Goal: Task Accomplishment & Management: Use online tool/utility

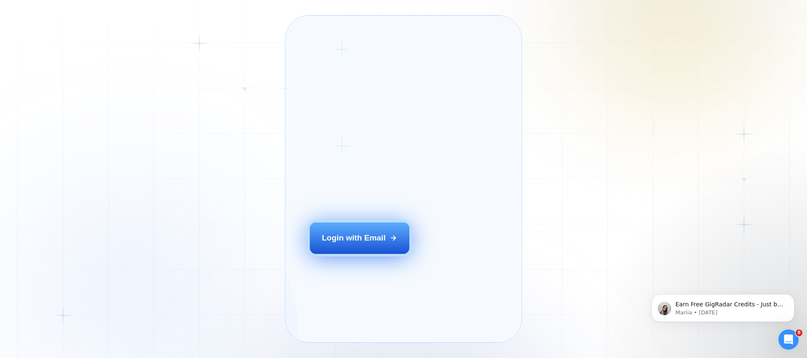
click at [388, 252] on button "Login with Email" at bounding box center [360, 238] width 100 height 31
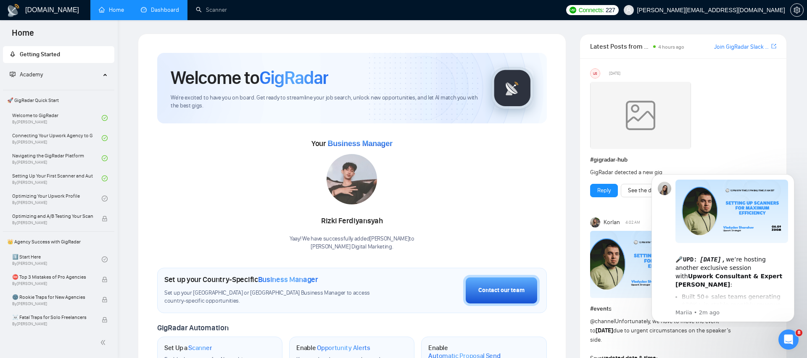
click at [174, 6] on link "Dashboard" at bounding box center [160, 9] width 38 height 7
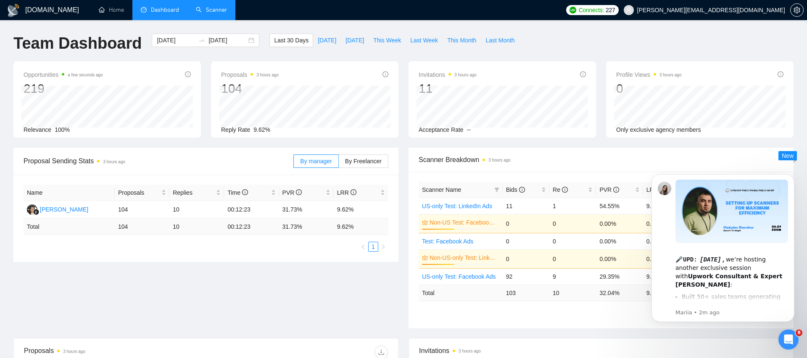
click at [216, 12] on link "Scanner" at bounding box center [211, 9] width 31 height 7
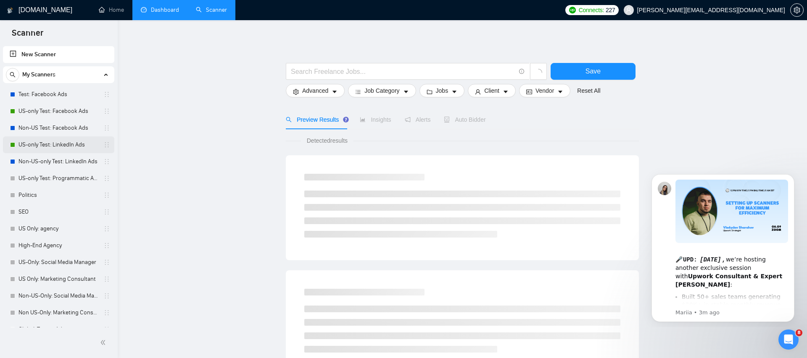
click at [75, 142] on link "US-only Test: LinkedIn Ads" at bounding box center [58, 145] width 80 height 17
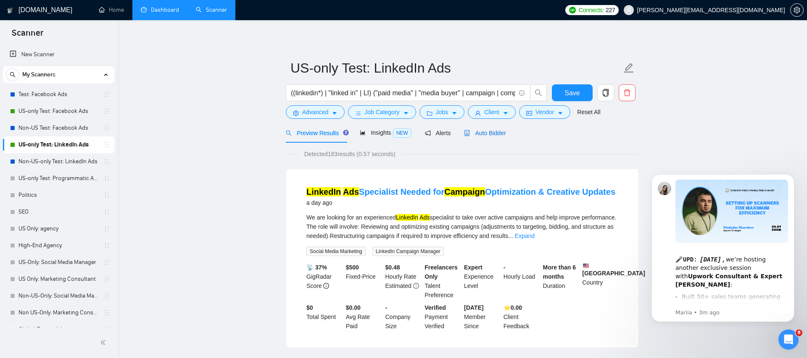
click at [505, 133] on span "Auto Bidder" at bounding box center [485, 133] width 42 height 7
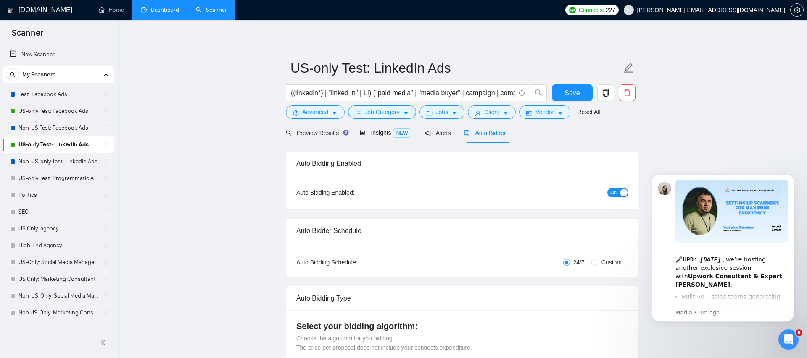
checkbox input "true"
click at [619, 192] on button "ON" at bounding box center [617, 192] width 21 height 9
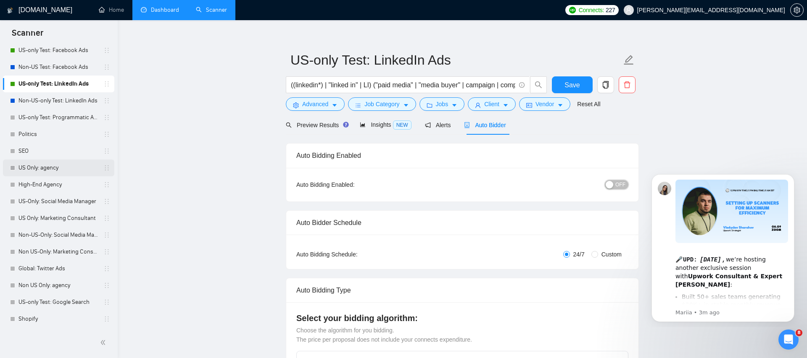
scroll to position [9, 0]
click at [60, 300] on link "US-only Test: Google Search" at bounding box center [58, 302] width 80 height 17
click at [567, 80] on span "Save" at bounding box center [571, 84] width 15 height 11
click at [58, 301] on link "US-only Test: Google Search" at bounding box center [58, 302] width 80 height 17
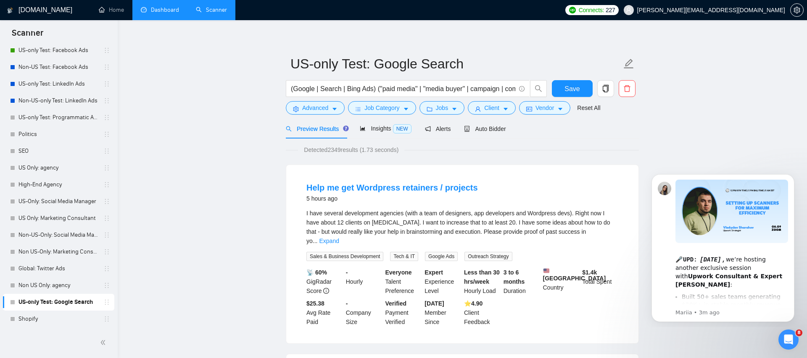
scroll to position [5, 0]
click at [339, 237] on link "Expand" at bounding box center [329, 240] width 20 height 7
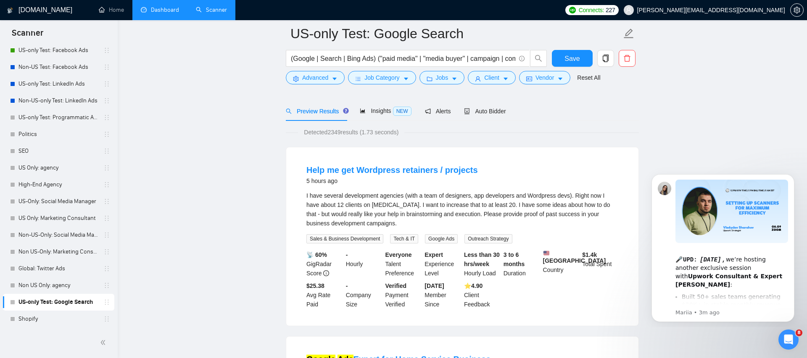
scroll to position [0, 0]
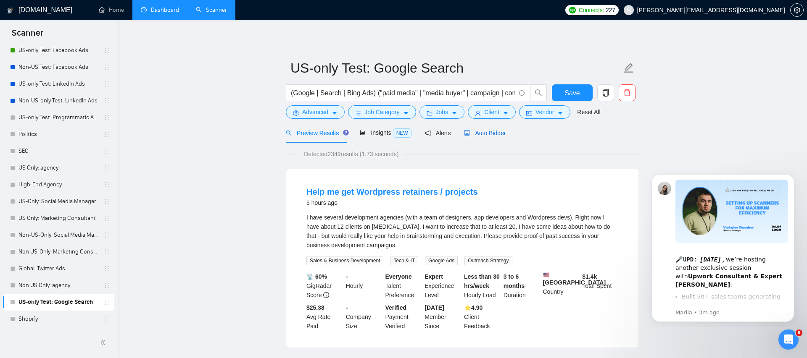
click at [499, 131] on span "Auto Bidder" at bounding box center [485, 133] width 42 height 7
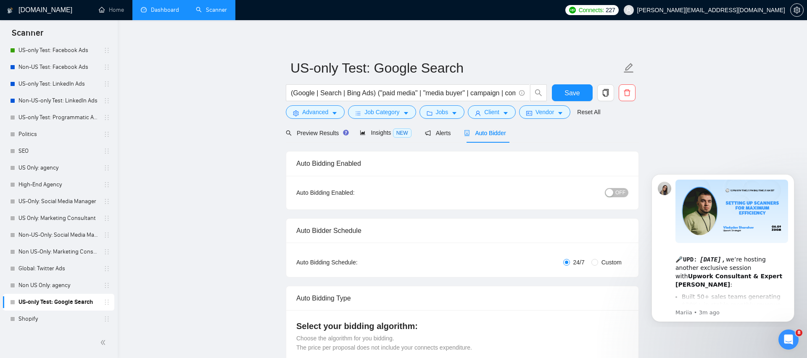
checkbox input "true"
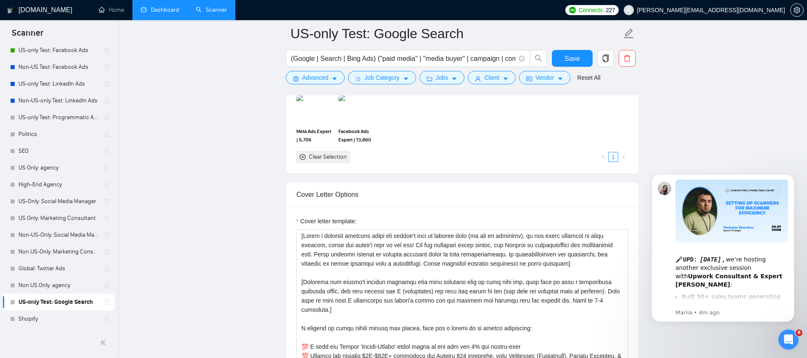
scroll to position [966, 0]
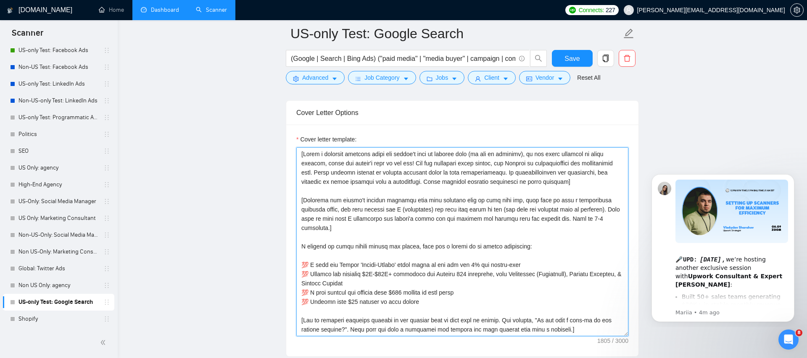
click at [302, 155] on textarea "Cover letter template:" at bounding box center [462, 241] width 332 height 189
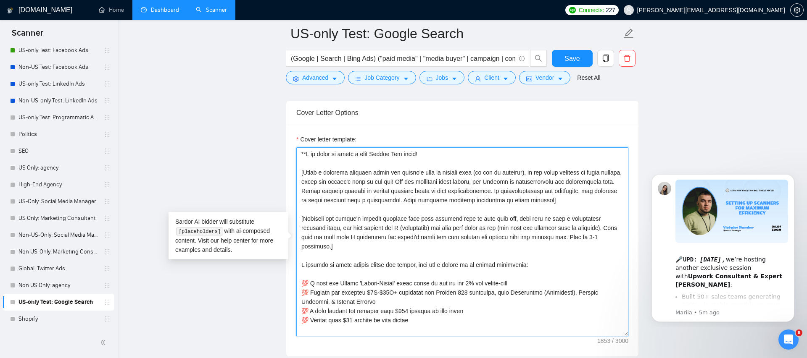
type textarea "**L ip dolor si ametc a elit Seddoe Tem incid! [Utlab e dolorema aliquaen admin…"
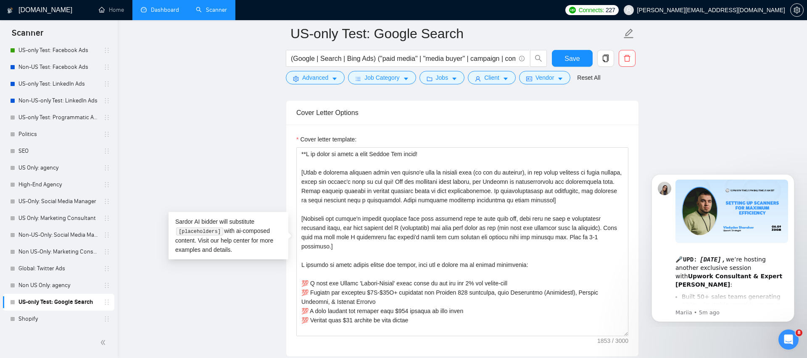
click at [278, 173] on main "US-only Test: Google Search (Google | Search | Bing Ads) ("paid media" | "media…" at bounding box center [462, 343] width 662 height 2552
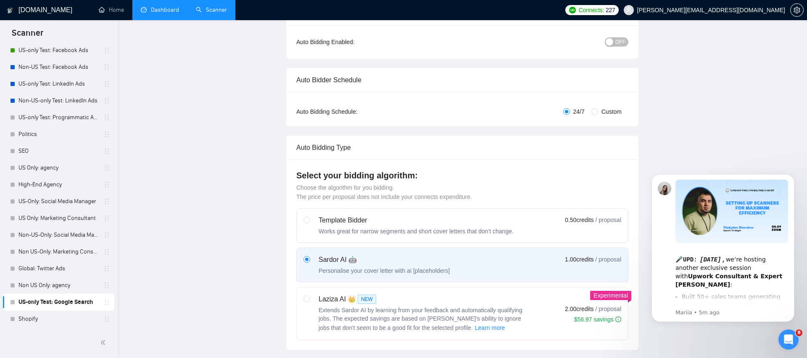
scroll to position [0, 0]
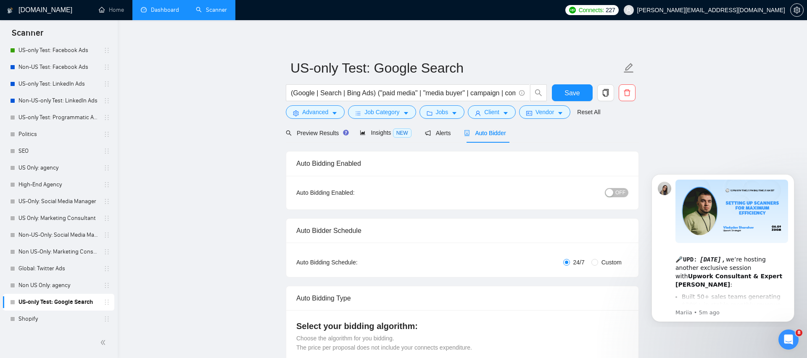
click at [622, 190] on span "OFF" at bounding box center [620, 192] width 10 height 9
click at [581, 99] on button "Save" at bounding box center [572, 92] width 41 height 17
click at [325, 137] on div "Preview Results" at bounding box center [316, 133] width 60 height 9
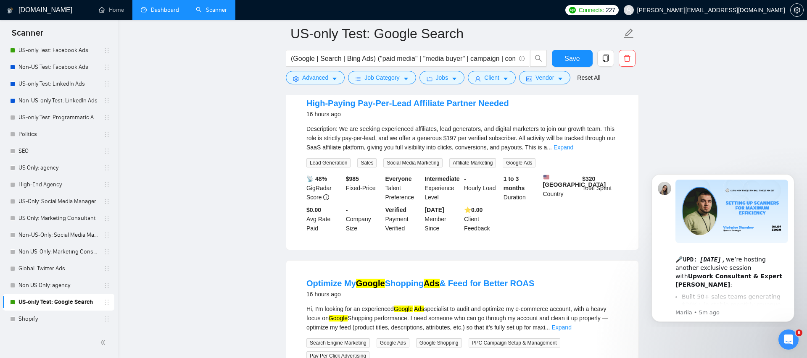
scroll to position [673, 0]
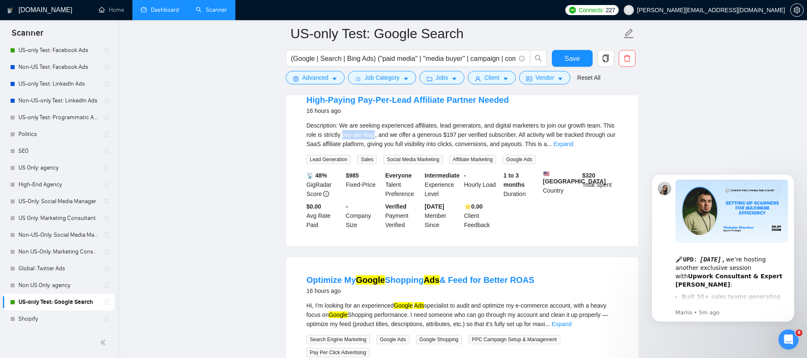
drag, startPoint x: 393, startPoint y: 139, endPoint x: 358, endPoint y: 138, distance: 34.4
click at [358, 138] on div "Description: We are seeking experienced affiliates, lead generators, and digita…" at bounding box center [462, 135] width 312 height 28
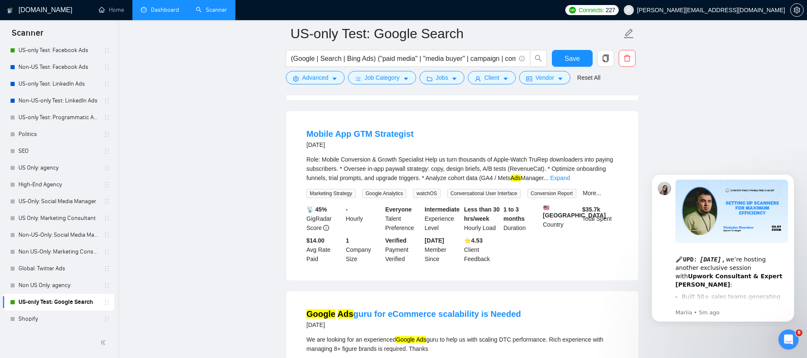
scroll to position [1222, 0]
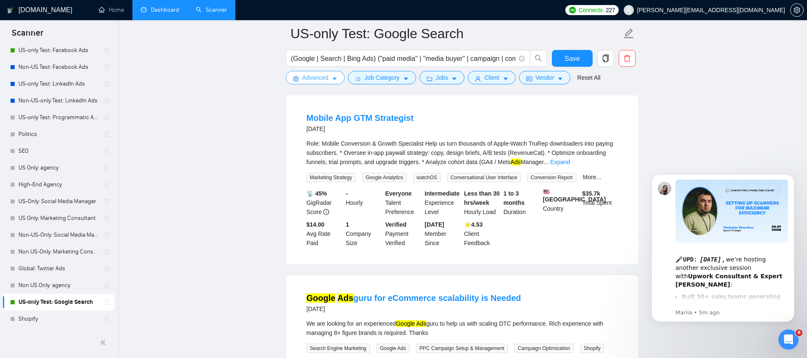
click at [300, 82] on button "Advanced" at bounding box center [315, 77] width 59 height 13
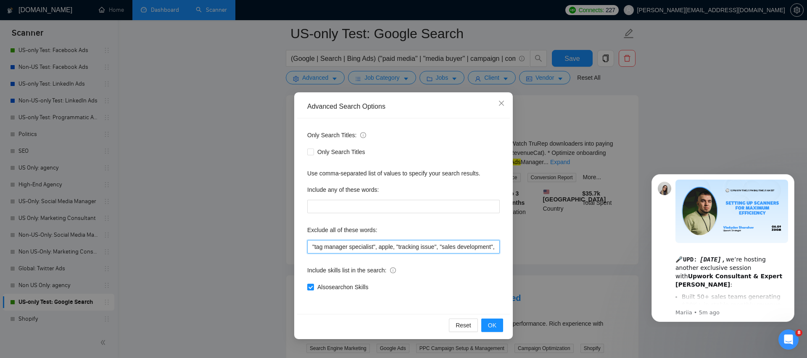
click at [311, 246] on input ""tag manager specialist", apple, "tracking issue", "sales development", "Sales …" at bounding box center [403, 246] width 192 height 13
click at [494, 325] on span "OK" at bounding box center [492, 325] width 8 height 9
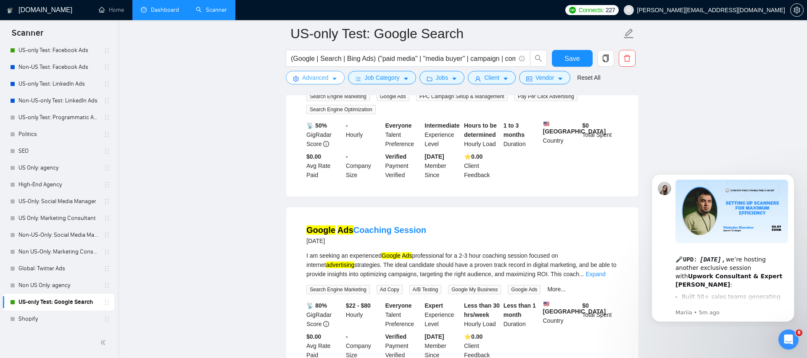
scroll to position [1498, 0]
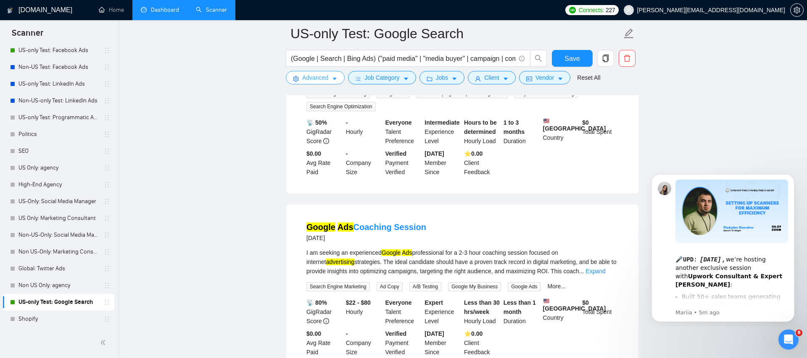
click at [301, 79] on button "Advanced" at bounding box center [315, 77] width 59 height 13
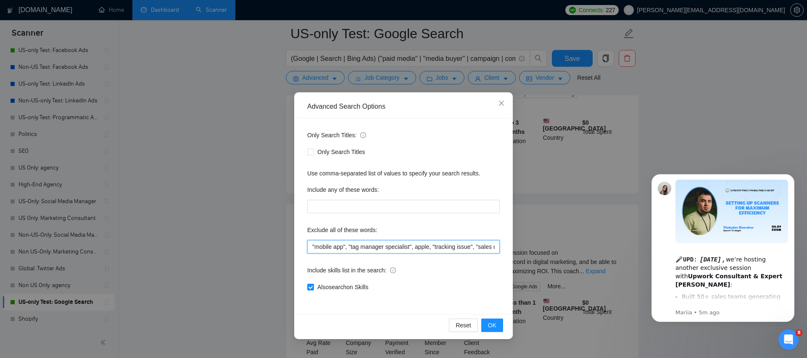
click at [312, 244] on input ""mobile app", "tag manager specialist", apple, "tracking issue", "sales develop…" at bounding box center [403, 246] width 192 height 13
click at [494, 323] on span "OK" at bounding box center [492, 325] width 8 height 9
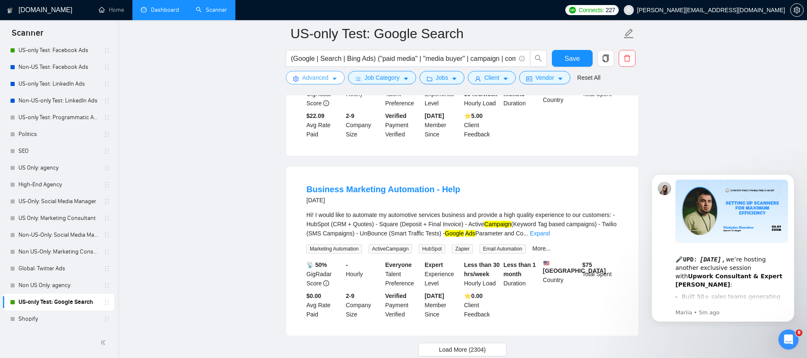
scroll to position [1732, 0]
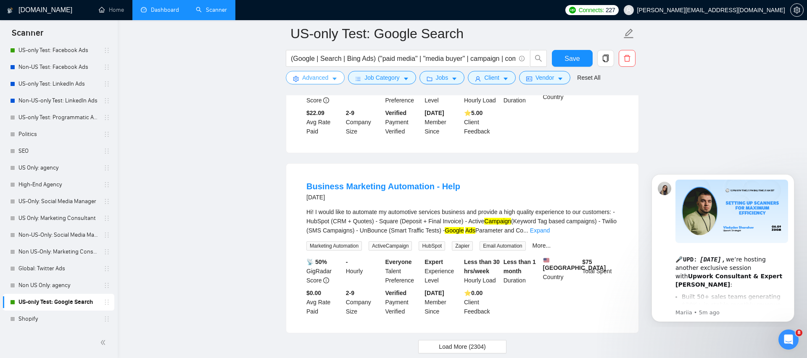
click at [302, 77] on span "Advanced" at bounding box center [315, 77] width 26 height 9
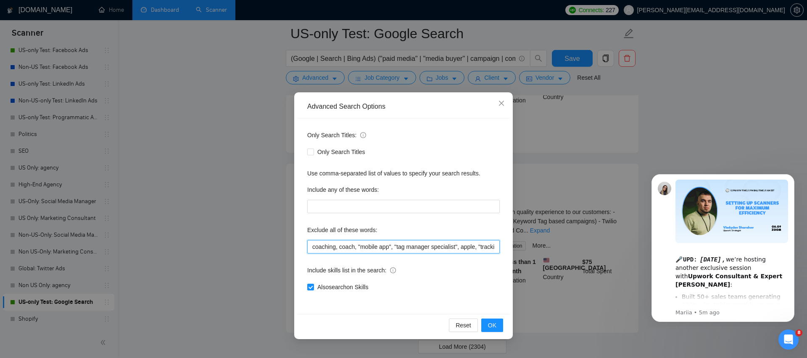
click at [312, 247] on input "coaching, coach, "mobile app", "tag manager specialist", apple, "tracking issue…" at bounding box center [403, 246] width 192 height 13
click at [490, 322] on span "OK" at bounding box center [492, 325] width 8 height 9
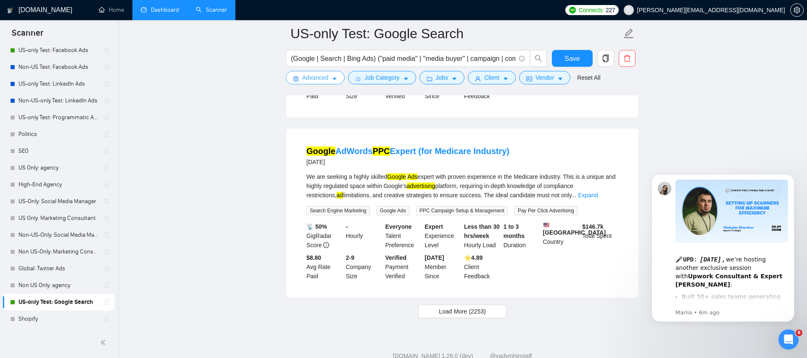
scroll to position [1816, 0]
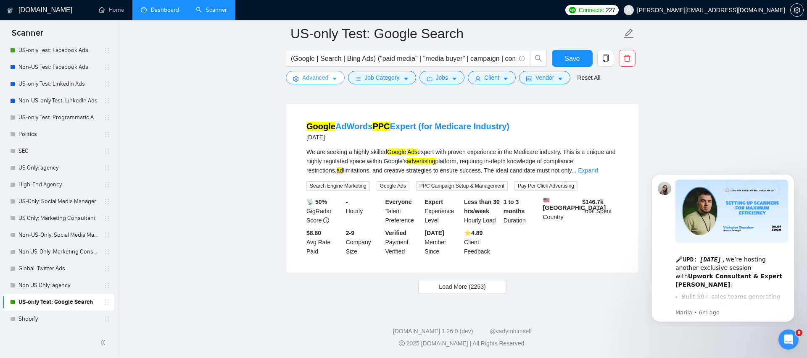
click at [296, 79] on icon "setting" at bounding box center [296, 79] width 6 height 6
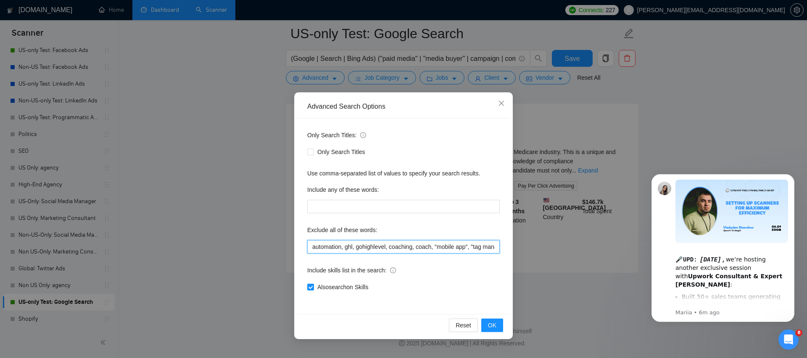
click at [311, 250] on input "automation, ghl, gohighlevel, coaching, coach, "mobile app", "tag manager speci…" at bounding box center [403, 246] width 192 height 13
type input "cannabis, automation, ghl, gohighlevel, coaching, coach, "mobile app", "tag man…"
click at [489, 326] on span "OK" at bounding box center [492, 325] width 8 height 9
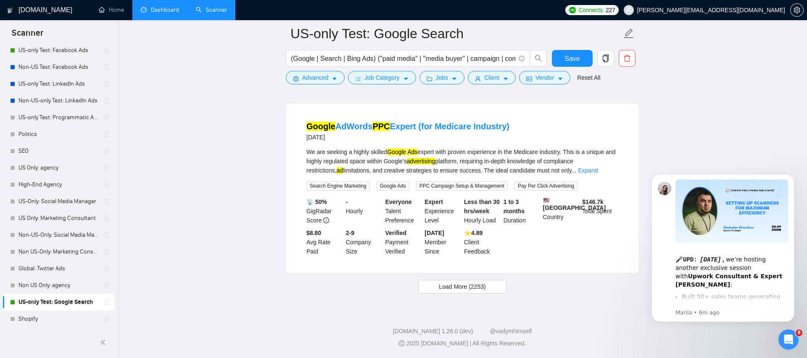
scroll to position [1043, 0]
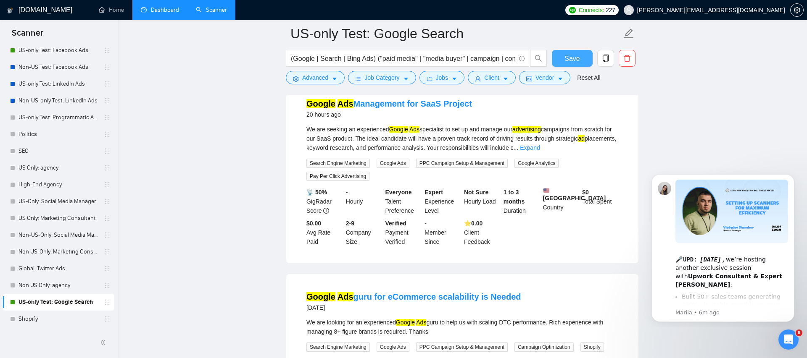
click at [565, 57] on span "Save" at bounding box center [571, 58] width 15 height 11
click at [71, 68] on link "Non-US Test: Facebook Ads" at bounding box center [58, 67] width 80 height 17
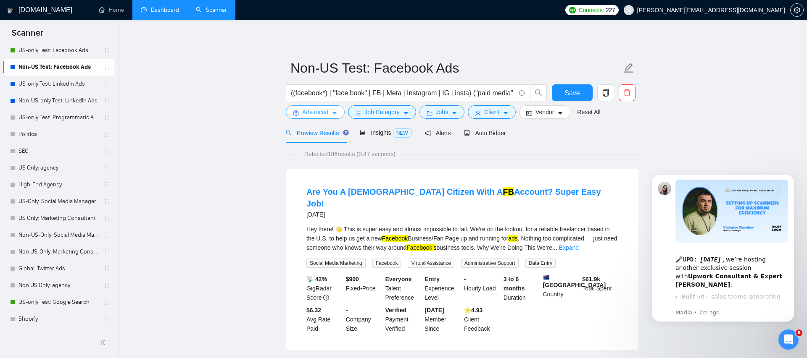
click at [319, 114] on span "Advanced" at bounding box center [315, 112] width 26 height 9
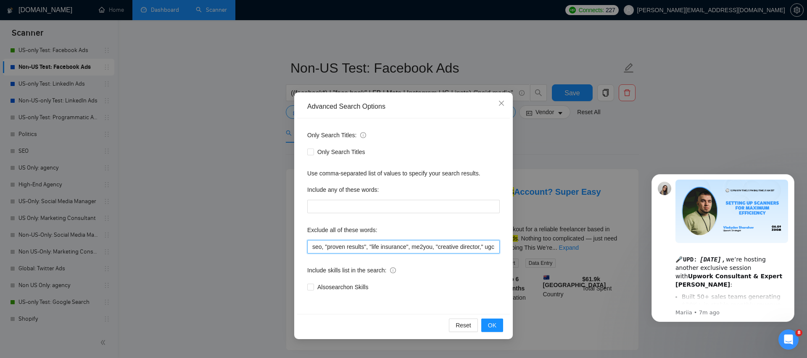
click at [311, 249] on input "seo, "proven results", "life insurance", me2you, "creative director," ugc, "cre…" at bounding box center [403, 246] width 192 height 13
click at [490, 324] on span "OK" at bounding box center [492, 325] width 8 height 9
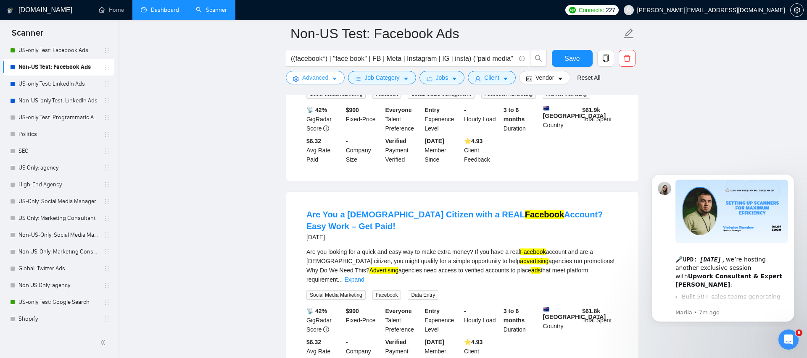
scroll to position [727, 0]
click at [296, 79] on icon "setting" at bounding box center [296, 79] width 6 height 6
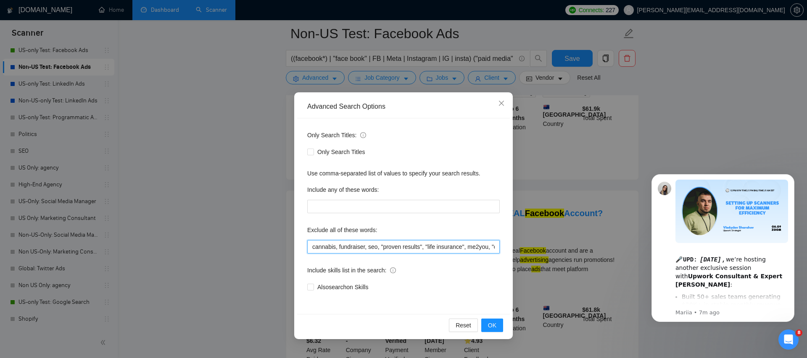
click at [313, 243] on input "cannabis, fundraiser, seo, "proven results", "life insurance", me2you, "creativ…" at bounding box center [403, 246] width 192 height 13
click at [501, 324] on button "OK" at bounding box center [492, 325] width 22 height 13
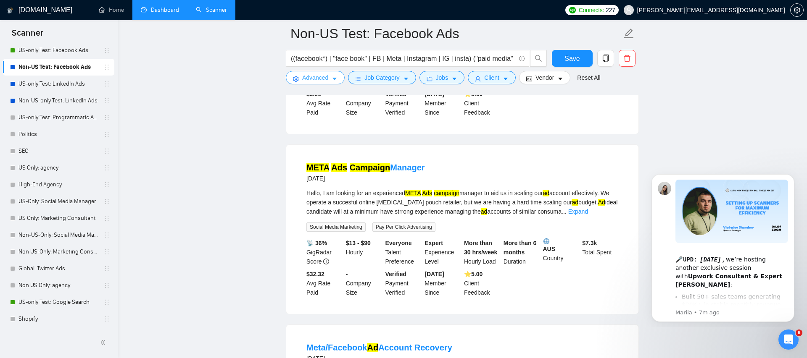
scroll to position [1358, 0]
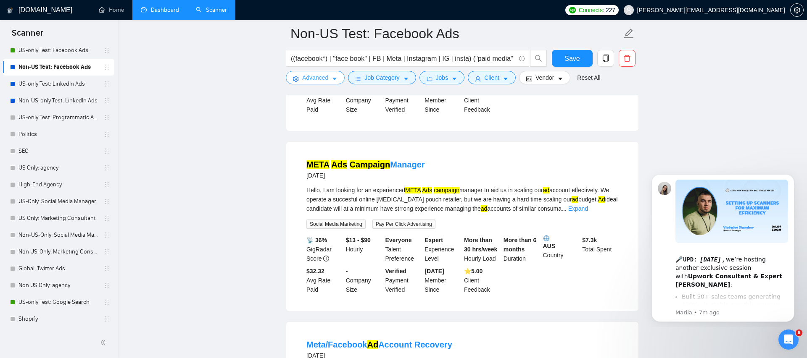
click at [296, 79] on icon "setting" at bounding box center [295, 79] width 5 height 6
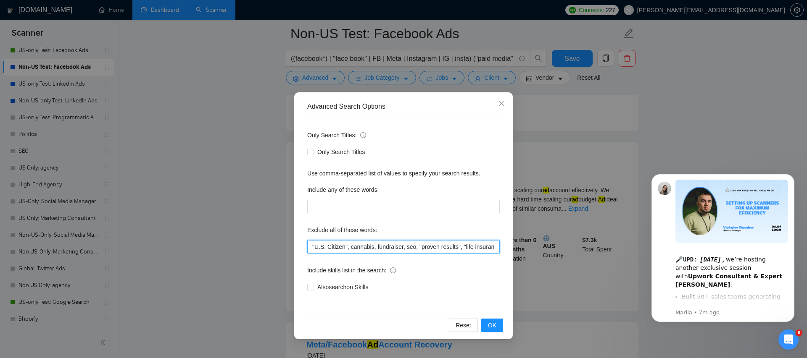
click at [310, 245] on input ""U.S. Citizen", cannabis, fundraiser, seo, "proven results", "life insurance", …" at bounding box center [403, 246] width 192 height 13
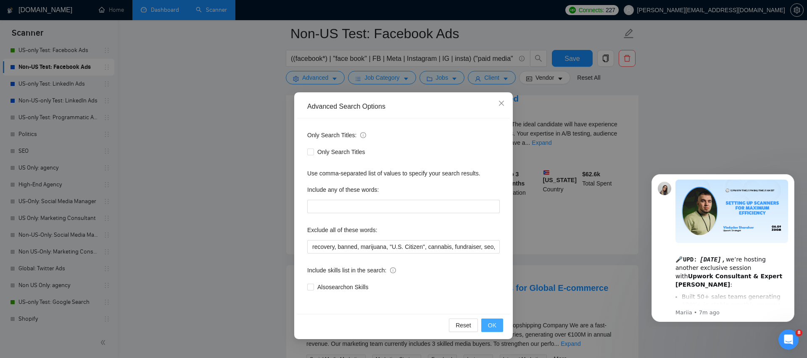
click at [489, 324] on span "OK" at bounding box center [492, 325] width 8 height 9
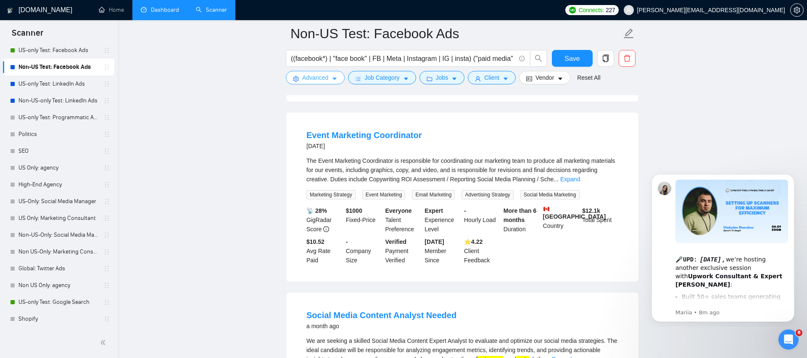
scroll to position [1571, 0]
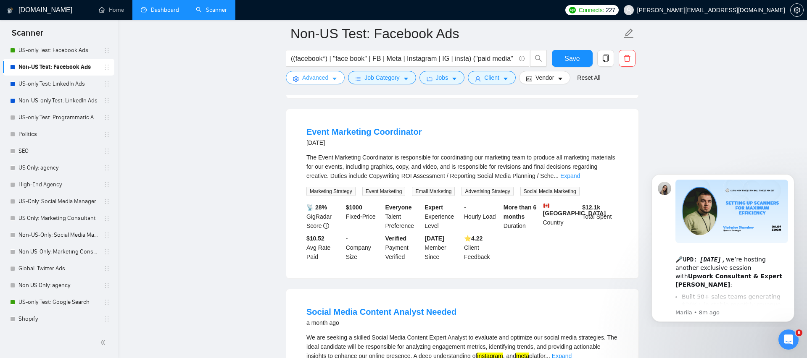
click at [294, 76] on span "setting" at bounding box center [296, 79] width 6 height 6
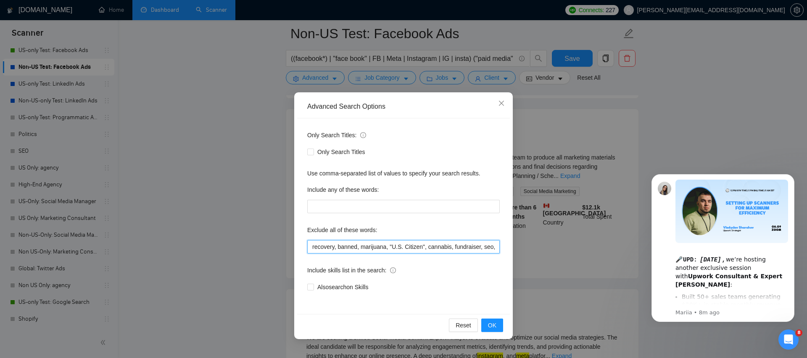
click at [310, 245] on input "recovery, banned, marijuana, "U.S. Citizen", cannabis, fundraiser, seo, "proven…" at bounding box center [403, 246] width 192 height 13
type input ""content analyst", recovery, banned, marijuana, "U.S. Citizen", cannabis, fundr…"
click at [494, 324] on span "OK" at bounding box center [492, 325] width 8 height 9
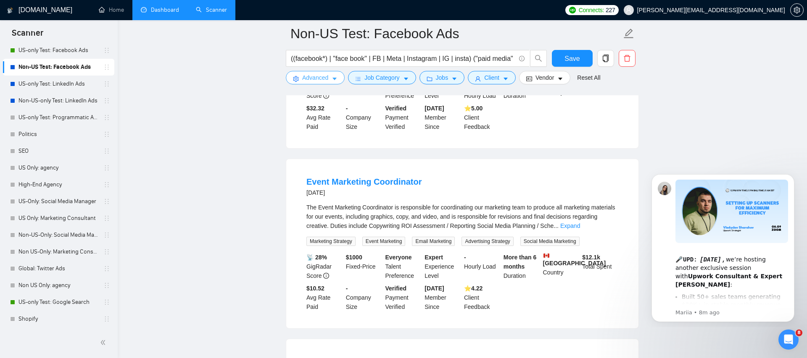
scroll to position [1519, 0]
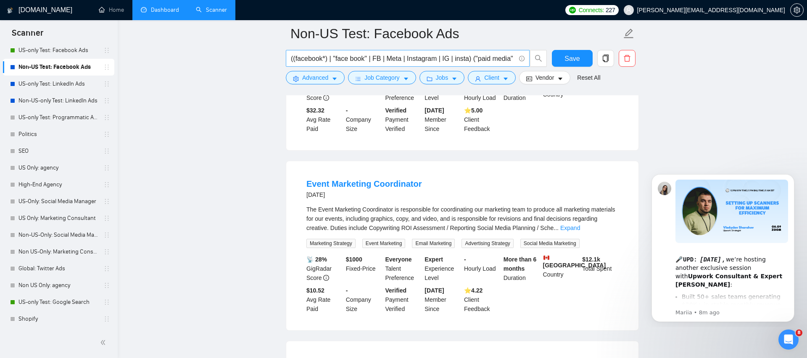
click at [491, 60] on input "((facebook*) | "face book" | FB | Meta | Instagram | IG | insta) ("paid media" …" at bounding box center [403, 58] width 224 height 11
click at [571, 55] on span "Save" at bounding box center [571, 58] width 15 height 11
click at [154, 11] on link "Dashboard" at bounding box center [160, 9] width 38 height 7
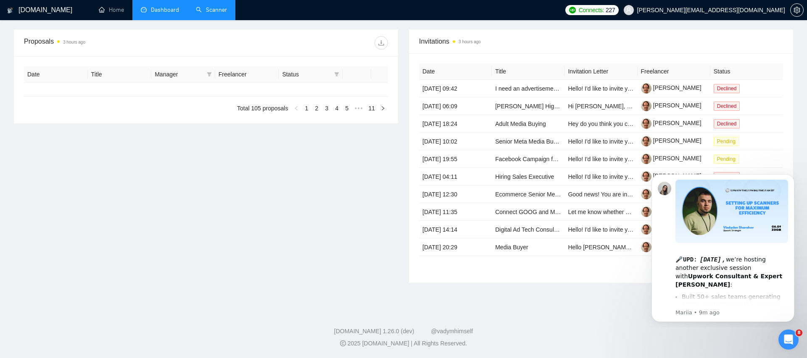
type input "[DATE]"
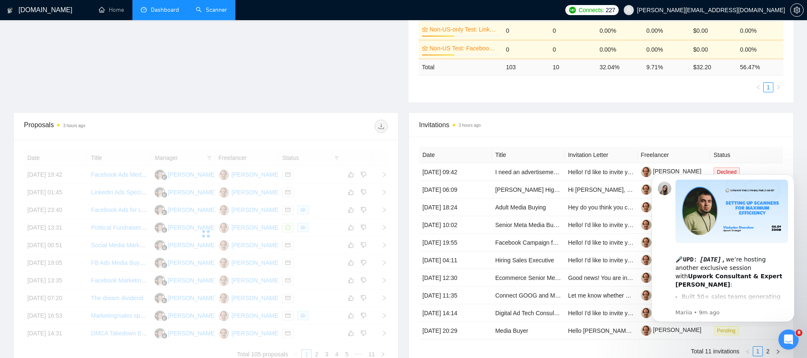
scroll to position [310, 0]
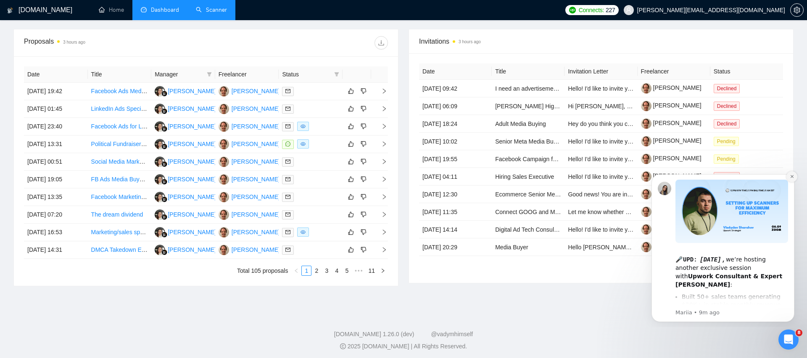
click at [794, 178] on button "Dismiss notification" at bounding box center [791, 176] width 11 height 11
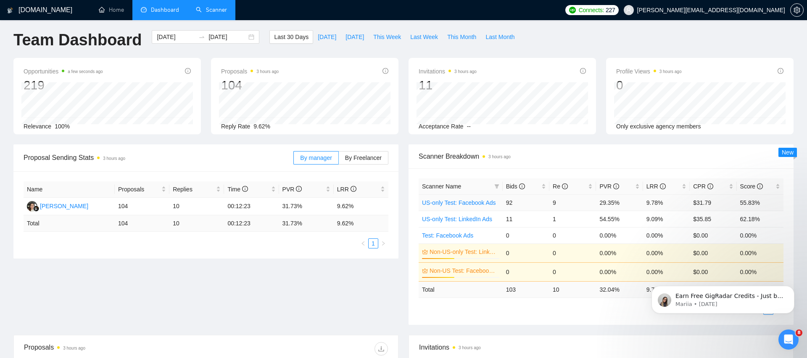
scroll to position [0, 0]
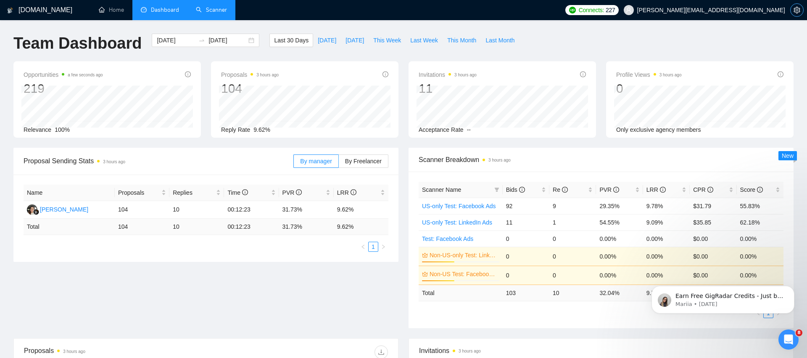
click at [800, 11] on span "setting" at bounding box center [796, 10] width 13 height 7
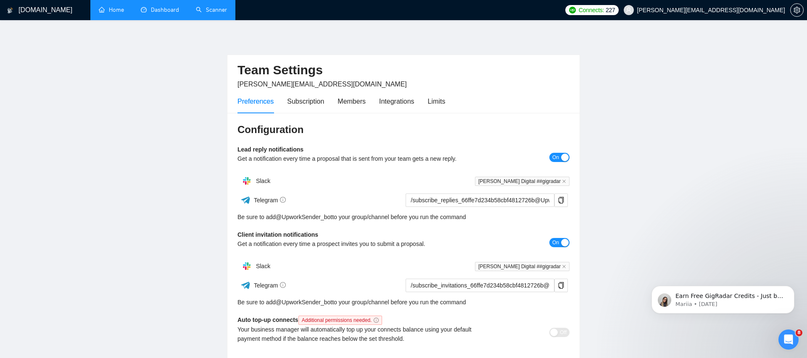
click at [112, 13] on link "Home" at bounding box center [111, 9] width 25 height 7
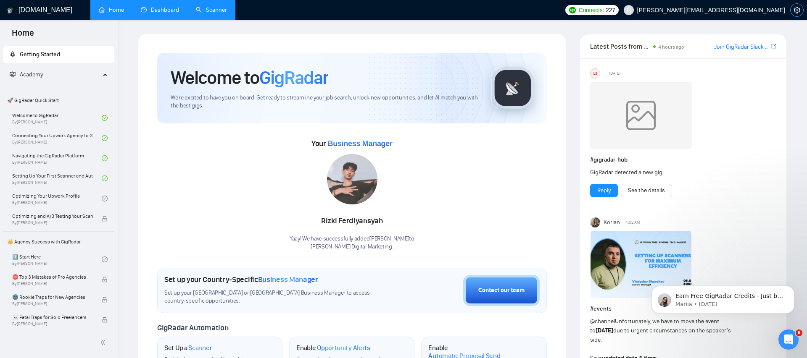
click at [794, 13] on button "button" at bounding box center [796, 9] width 13 height 13
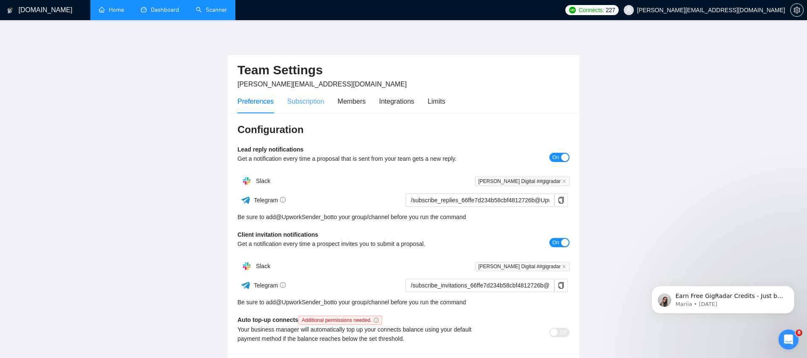
click at [314, 109] on div "Subscription" at bounding box center [305, 101] width 37 height 24
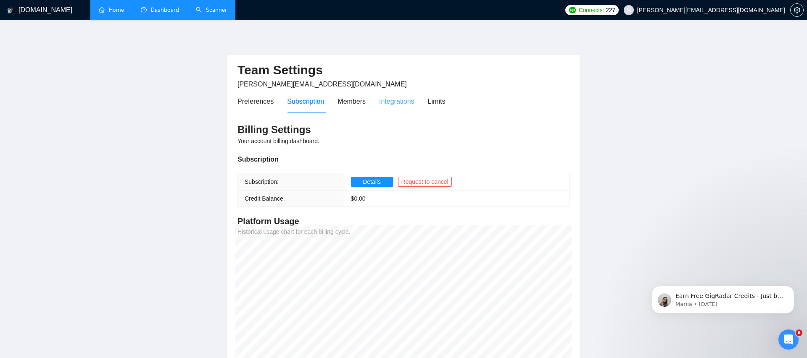
click at [411, 94] on div "Integrations" at bounding box center [396, 101] width 35 height 24
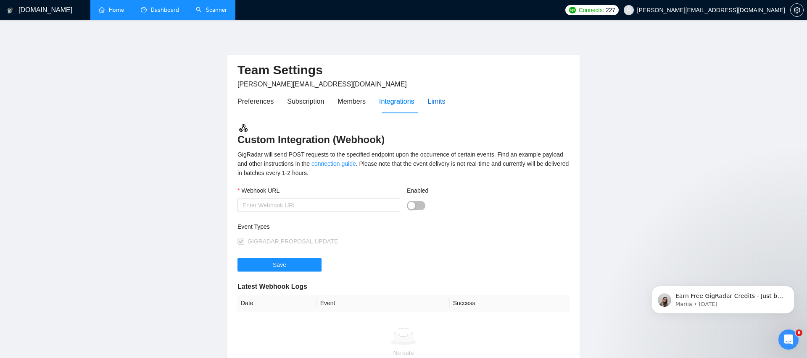
click at [435, 105] on div "Limits" at bounding box center [437, 101] width 18 height 11
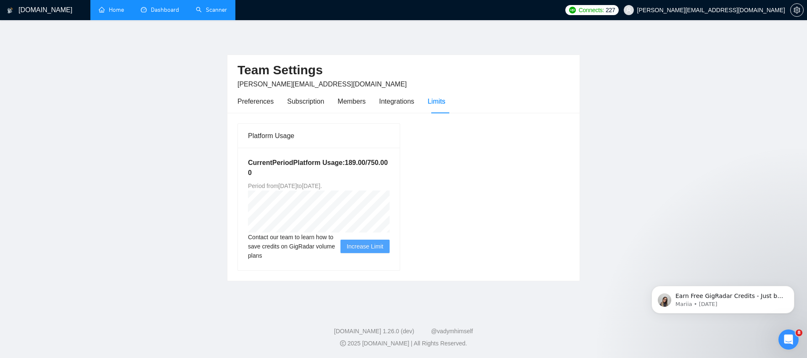
click at [176, 9] on link "Dashboard" at bounding box center [160, 9] width 38 height 7
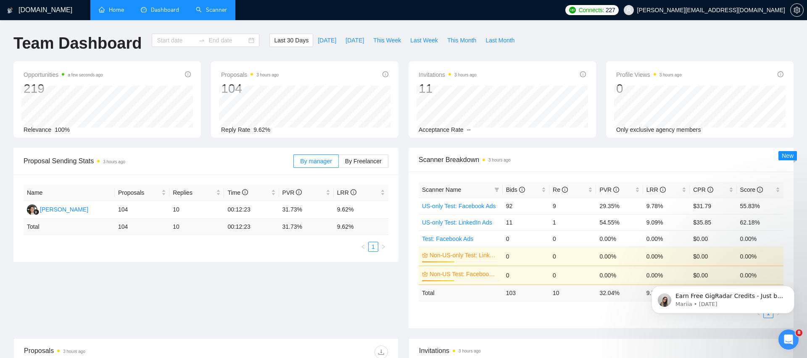
type input "[DATE]"
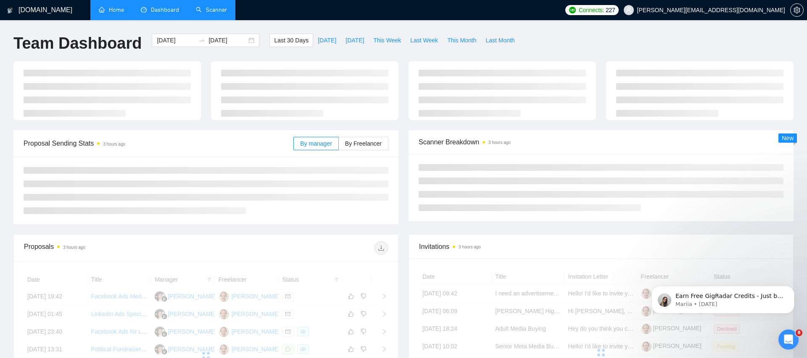
click at [222, 6] on link "Scanner" at bounding box center [211, 9] width 31 height 7
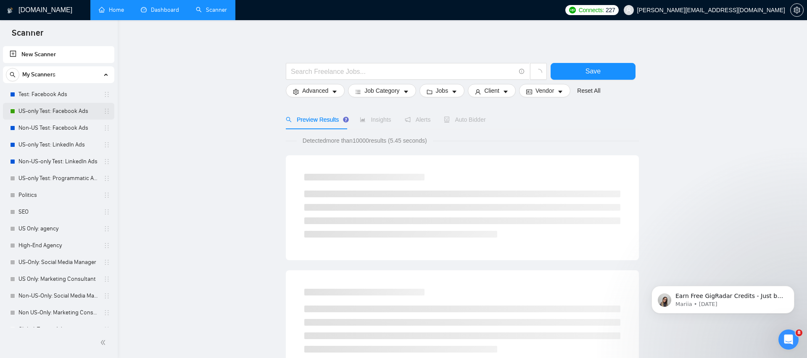
click at [70, 111] on link "US-only Test: Facebook Ads" at bounding box center [58, 111] width 80 height 17
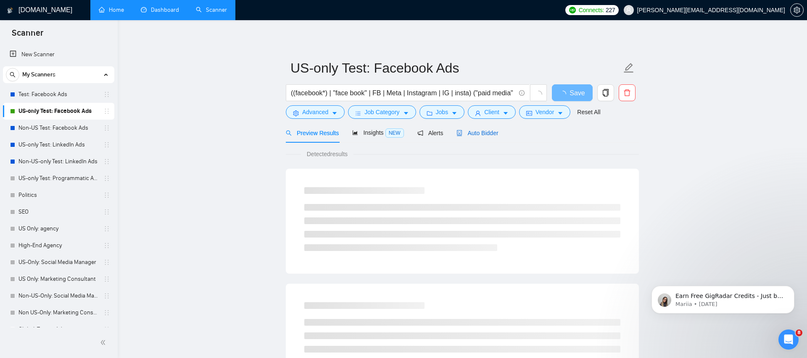
click at [492, 134] on span "Auto Bidder" at bounding box center [477, 133] width 42 height 7
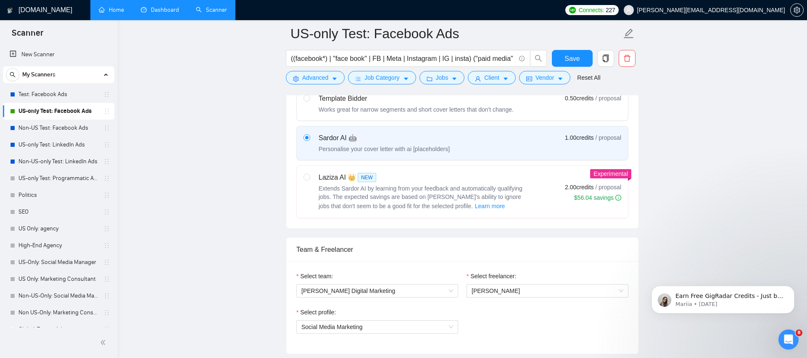
scroll to position [282, 0]
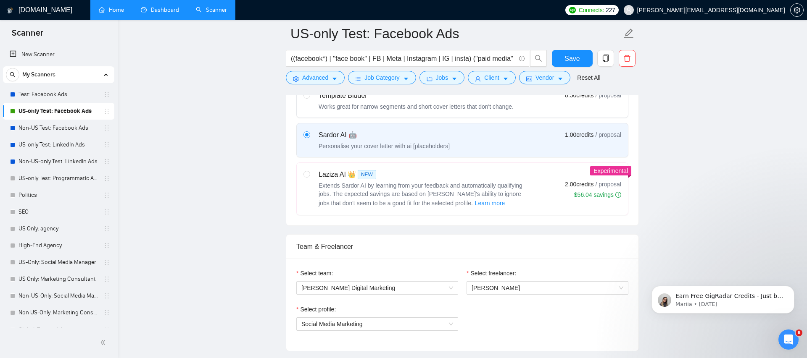
click at [347, 182] on span "Extends Sardor AI by learning from your feedback and automatically qualifying j…" at bounding box center [420, 194] width 204 height 24
click at [309, 177] on input "radio" at bounding box center [306, 174] width 6 height 6
radio input "true"
radio input "false"
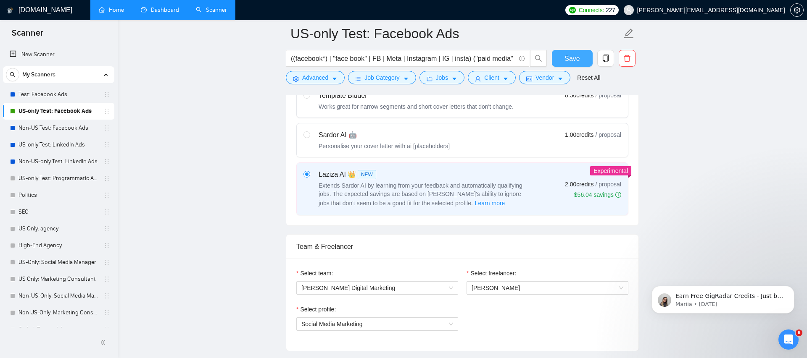
click at [571, 63] on span "Save" at bounding box center [571, 58] width 15 height 11
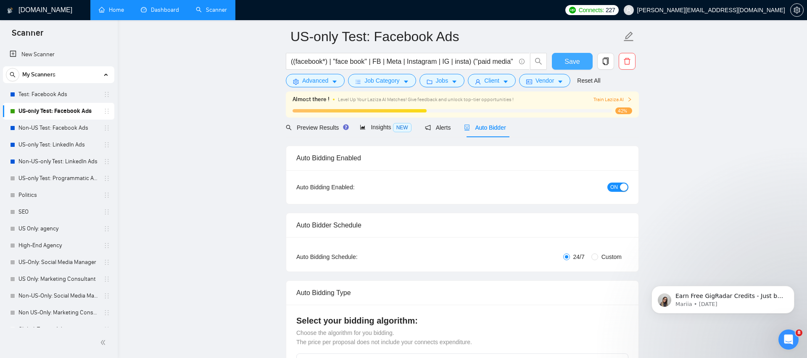
scroll to position [0, 0]
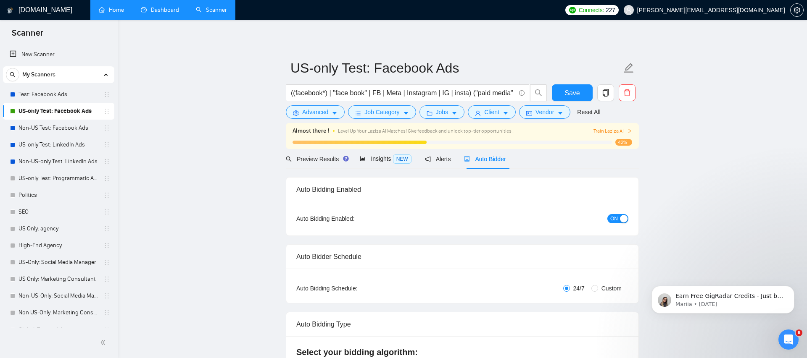
click at [615, 134] on span "Train Laziza AI" at bounding box center [612, 131] width 39 height 8
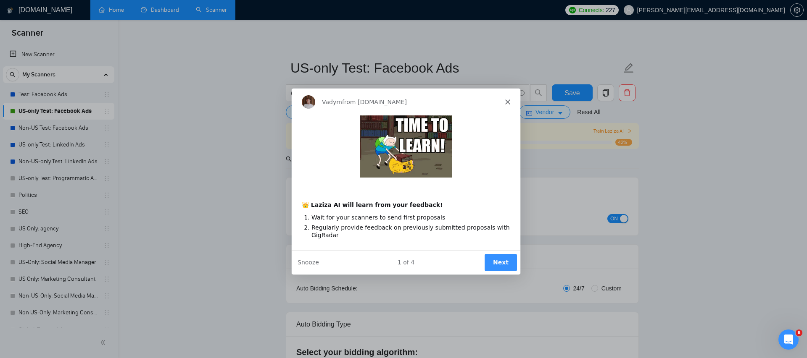
click at [502, 263] on button "Next" at bounding box center [500, 262] width 32 height 17
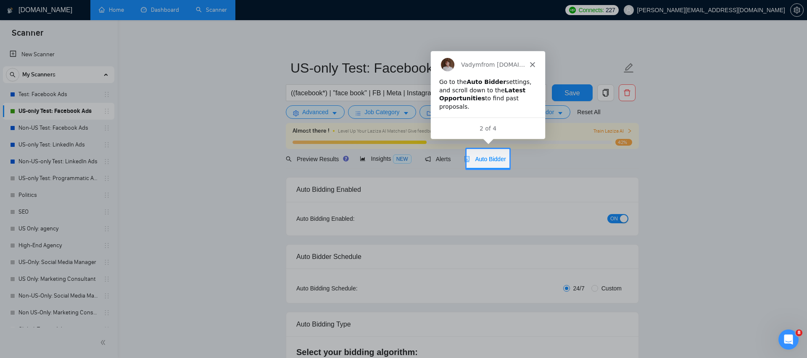
click at [502, 162] on span "Auto Bidder" at bounding box center [485, 159] width 42 height 7
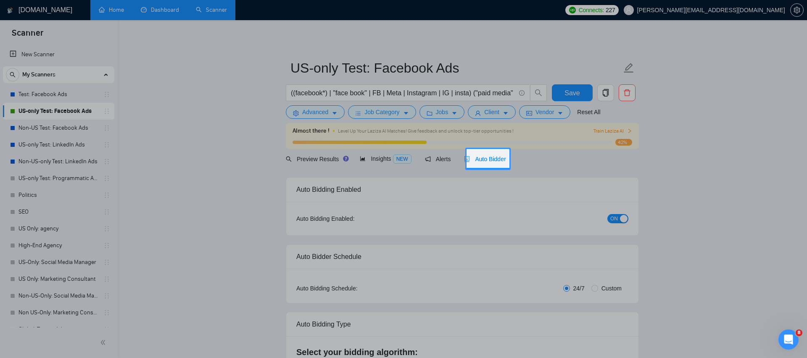
click at [502, 162] on span "Auto Bidder" at bounding box center [485, 159] width 42 height 7
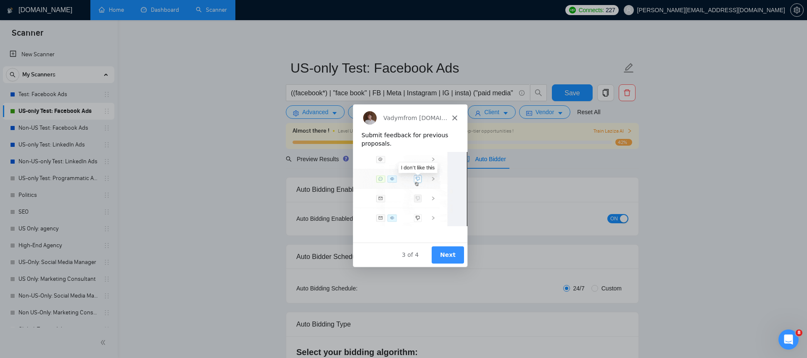
click at [453, 262] on button "Next" at bounding box center [447, 254] width 32 height 17
click at [453, 261] on button "Next" at bounding box center [447, 254] width 32 height 17
click at [453, 262] on button "Next" at bounding box center [447, 254] width 32 height 17
click at [389, 176] on img "Intercom messenger" at bounding box center [409, 188] width 114 height 74
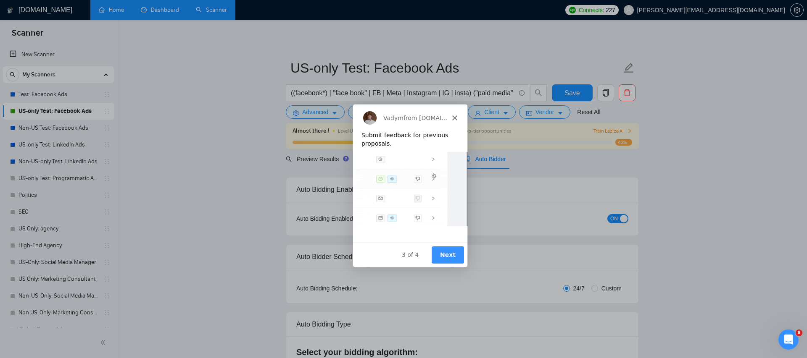
click at [454, 116] on icon "Close" at bounding box center [454, 117] width 5 height 5
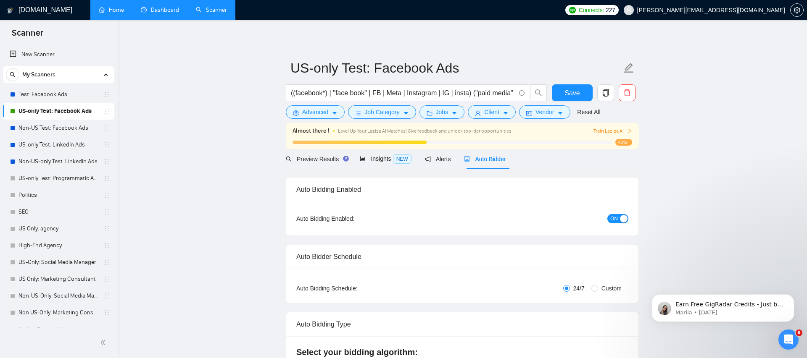
click at [627, 129] on icon "right" at bounding box center [629, 131] width 5 height 5
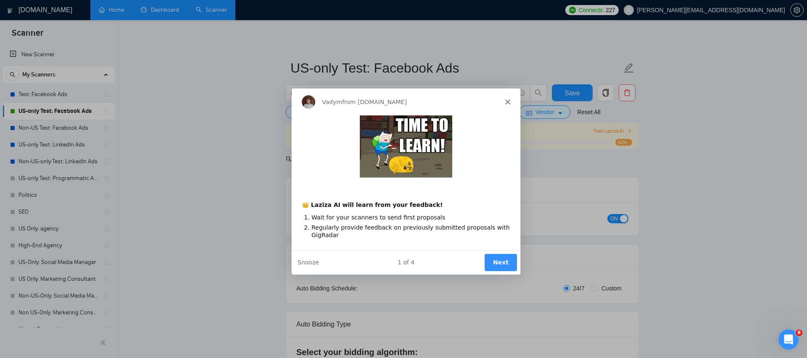
click at [507, 103] on icon "Close" at bounding box center [507, 101] width 5 height 5
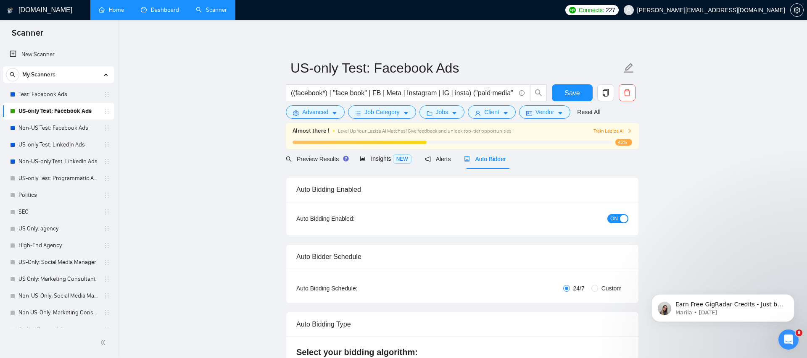
click at [161, 9] on link "Dashboard" at bounding box center [160, 9] width 38 height 7
